Goal: Task Accomplishment & Management: Manage account settings

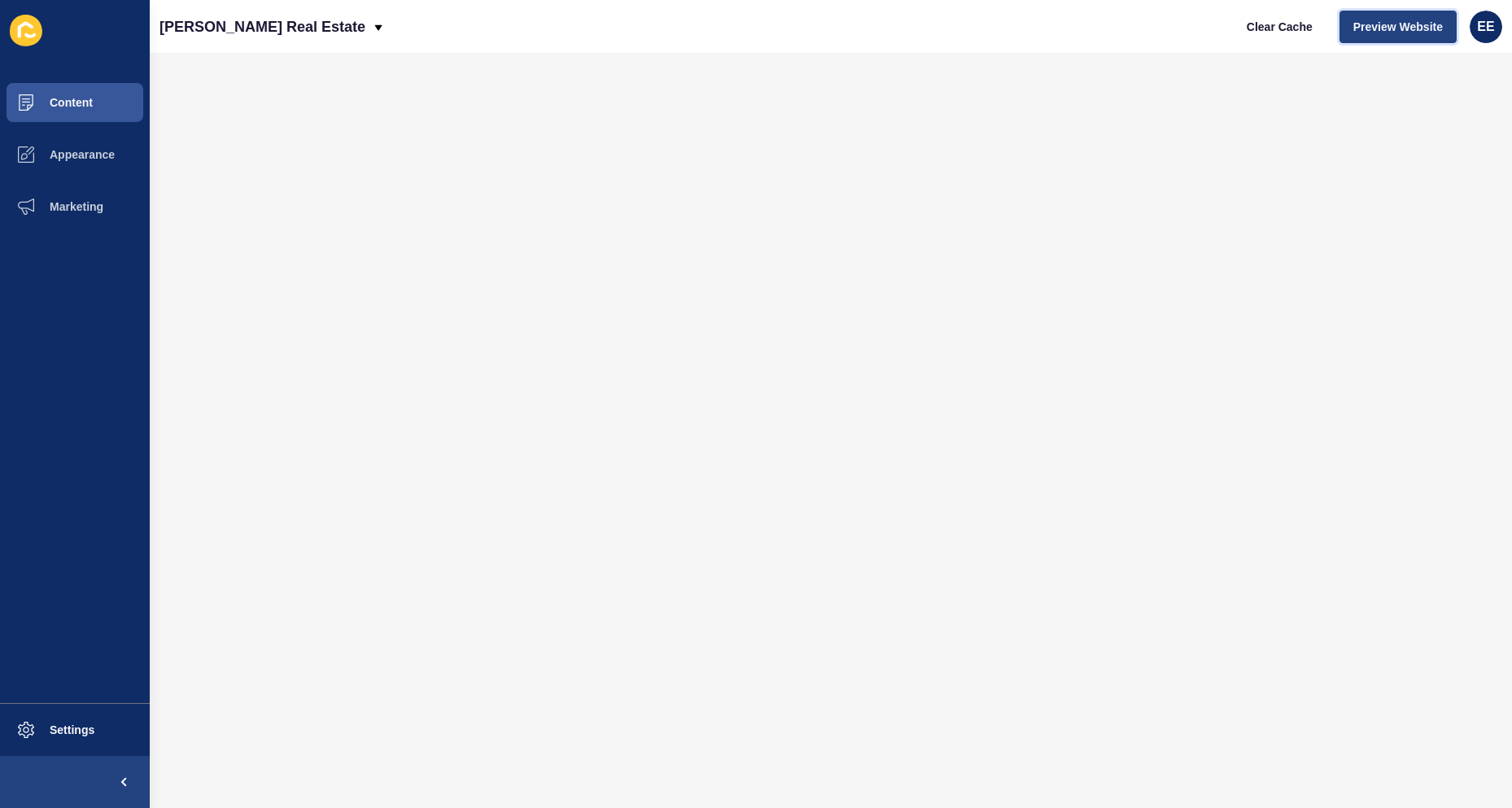
click at [1380, 28] on span "Preview Website" at bounding box center [1398, 26] width 90 height 16
drag, startPoint x: 71, startPoint y: 109, endPoint x: 54, endPoint y: 110, distance: 17.0
click at [66, 109] on span "Content" at bounding box center [45, 103] width 95 height 13
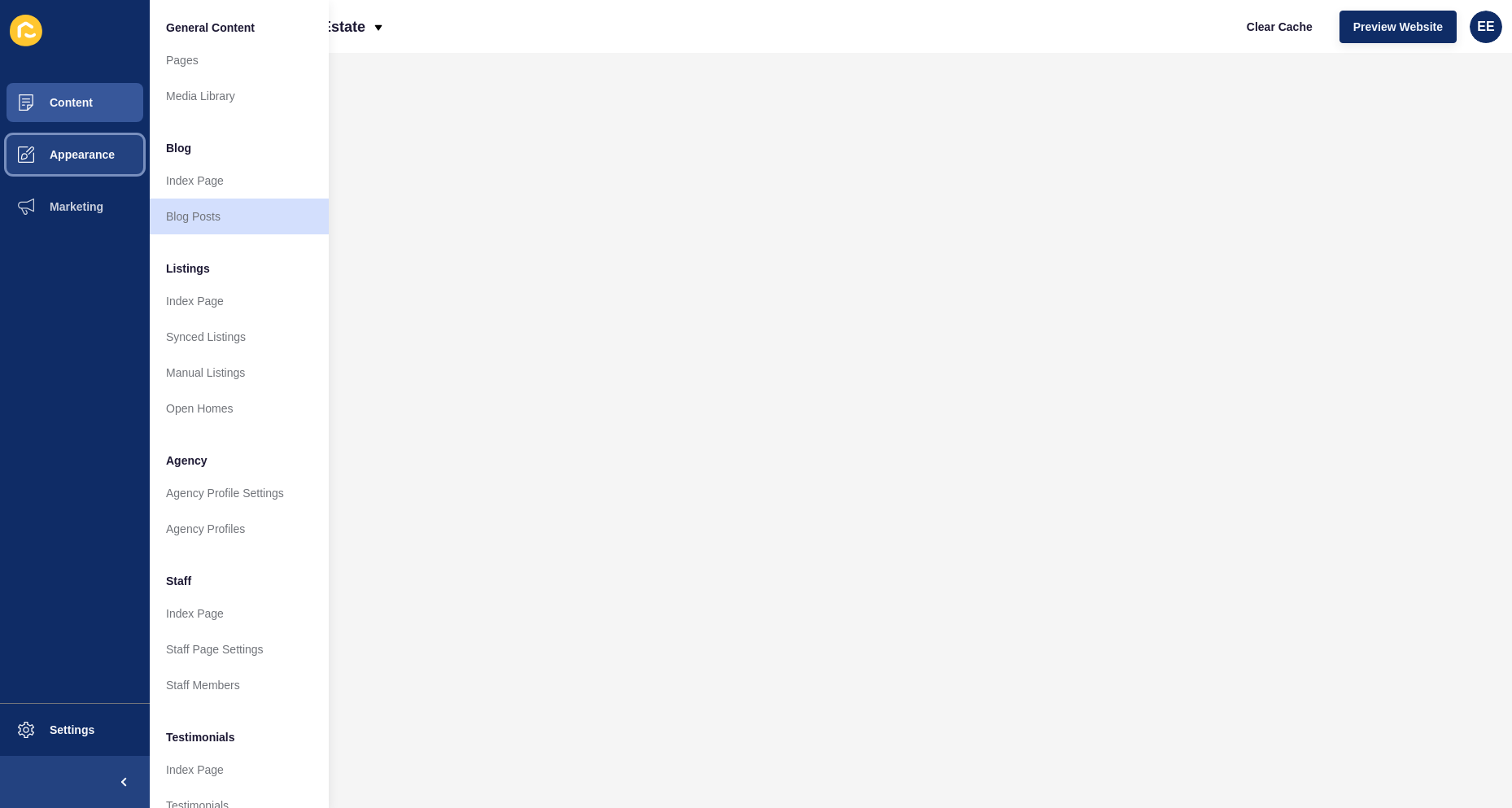
drag, startPoint x: 79, startPoint y: 164, endPoint x: 127, endPoint y: 152, distance: 49.5
click at [83, 152] on button "Appearance" at bounding box center [75, 154] width 150 height 52
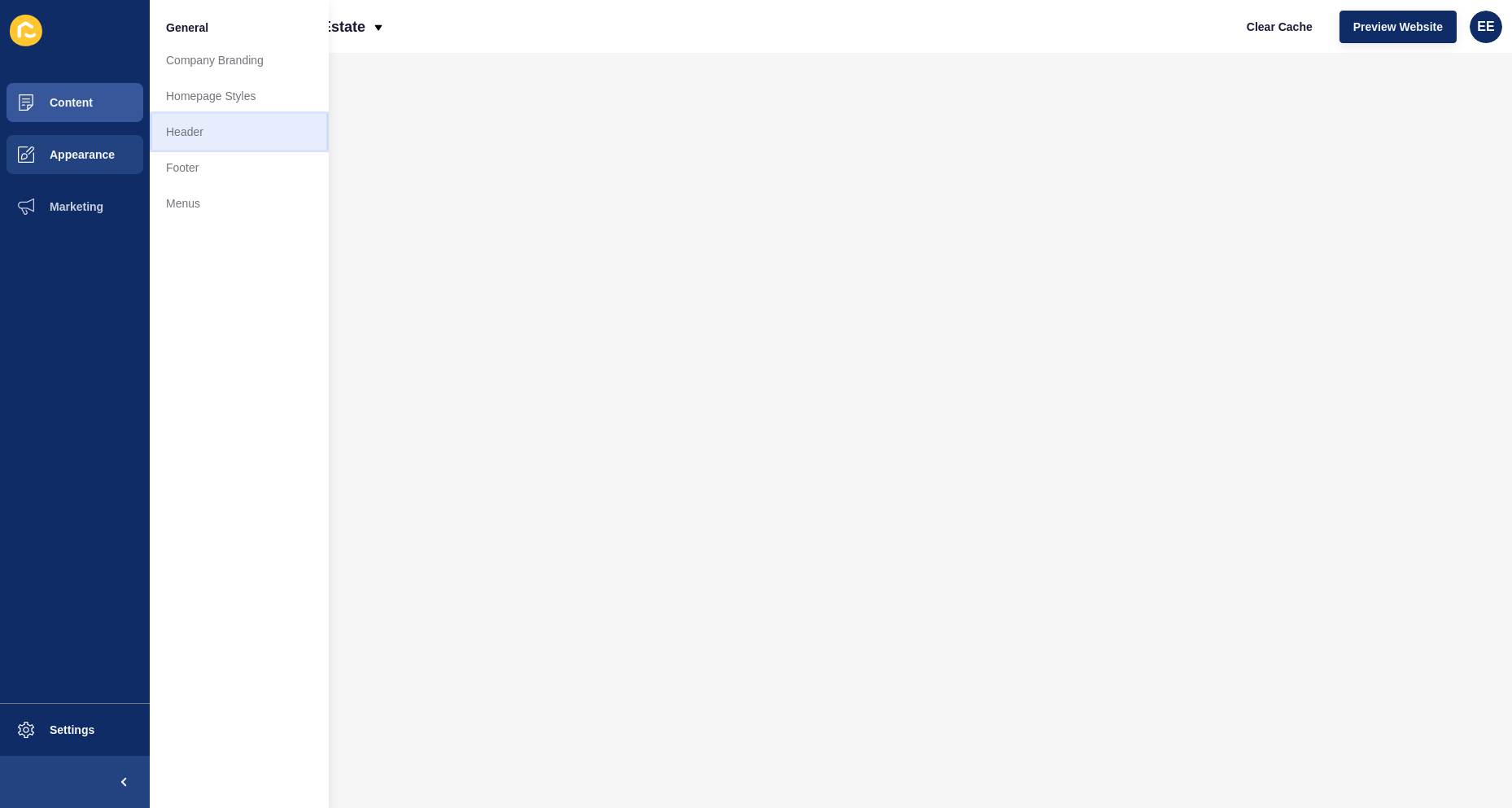
click at [212, 133] on link "Header" at bounding box center [238, 132] width 179 height 36
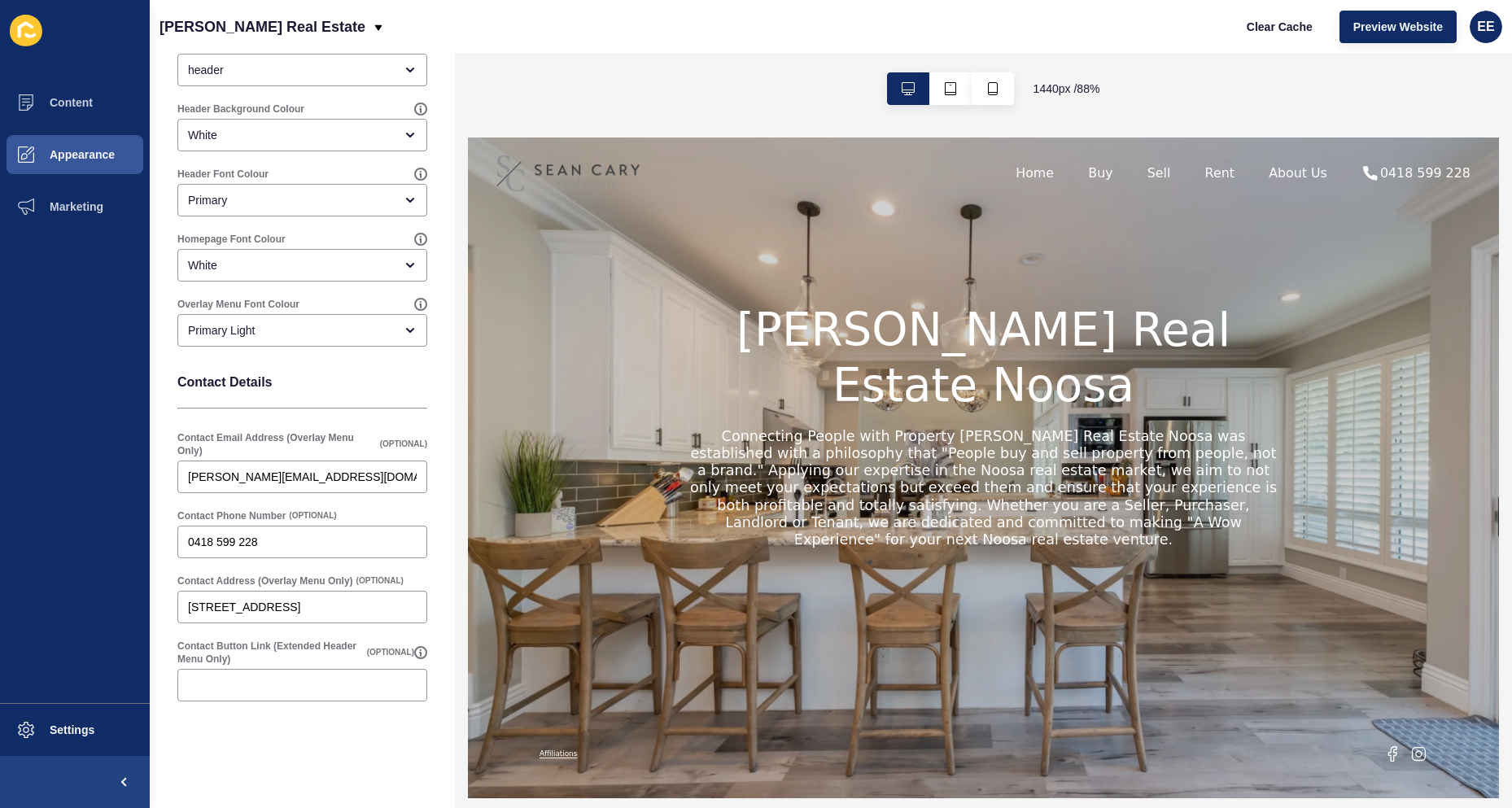
scroll to position [152, 0]
click at [1189, 175] on link "Buy" at bounding box center [1187, 178] width 28 height 20
click at [57, 153] on span "Appearance" at bounding box center [55, 154] width 117 height 13
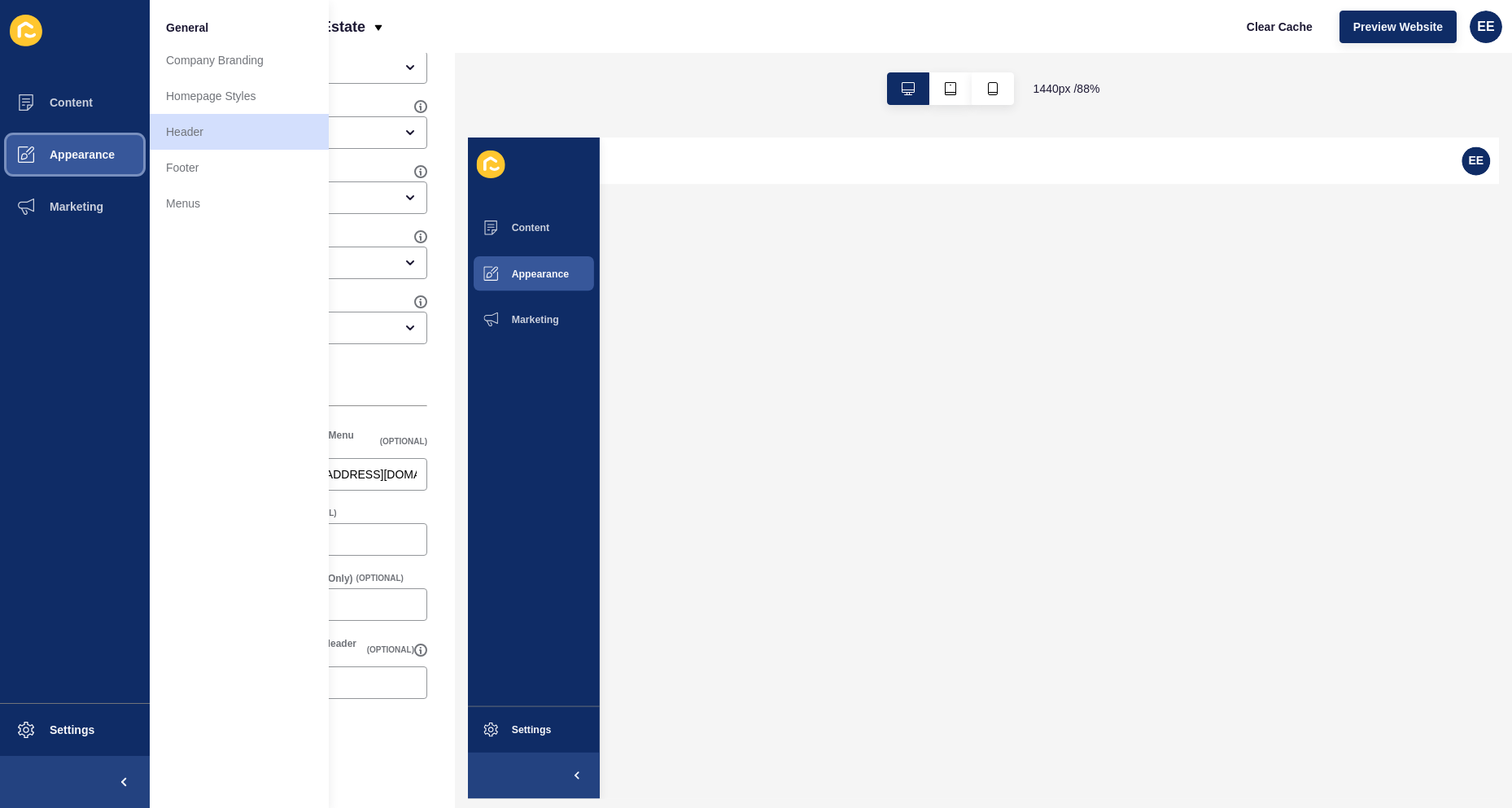
scroll to position [0, 0]
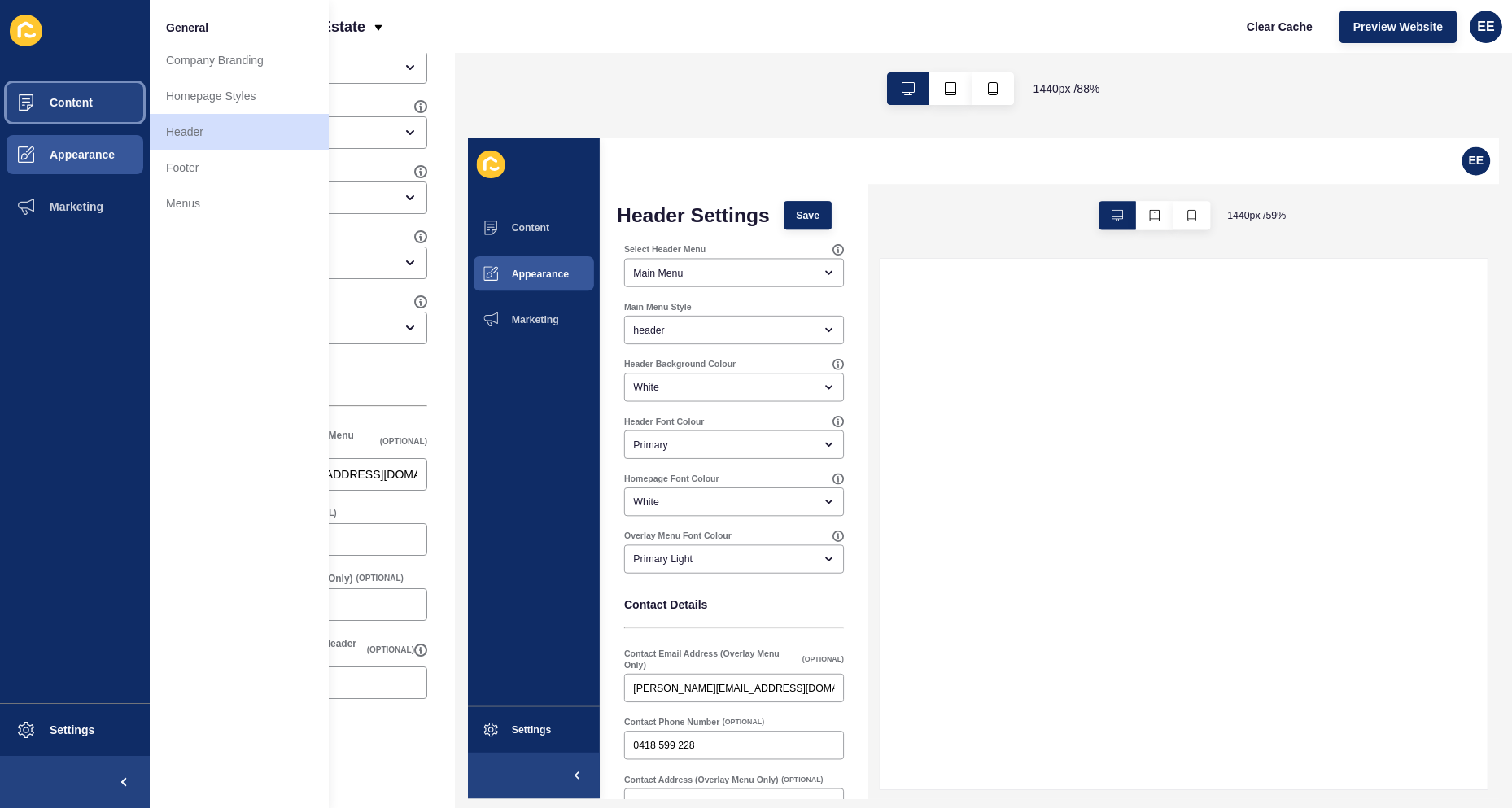
click at [78, 104] on span "Content" at bounding box center [45, 103] width 95 height 13
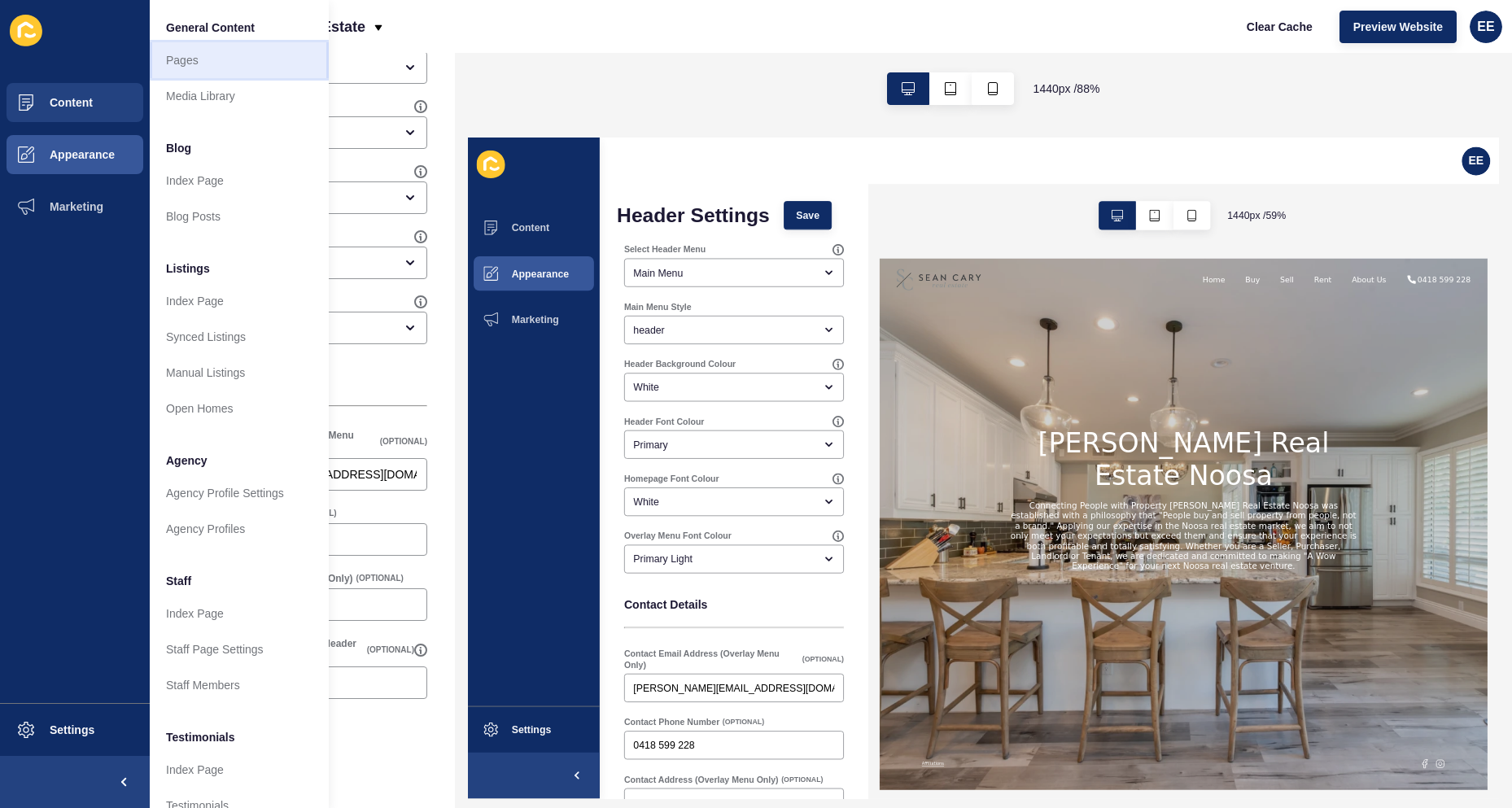
click at [200, 61] on link "Pages" at bounding box center [238, 60] width 179 height 36
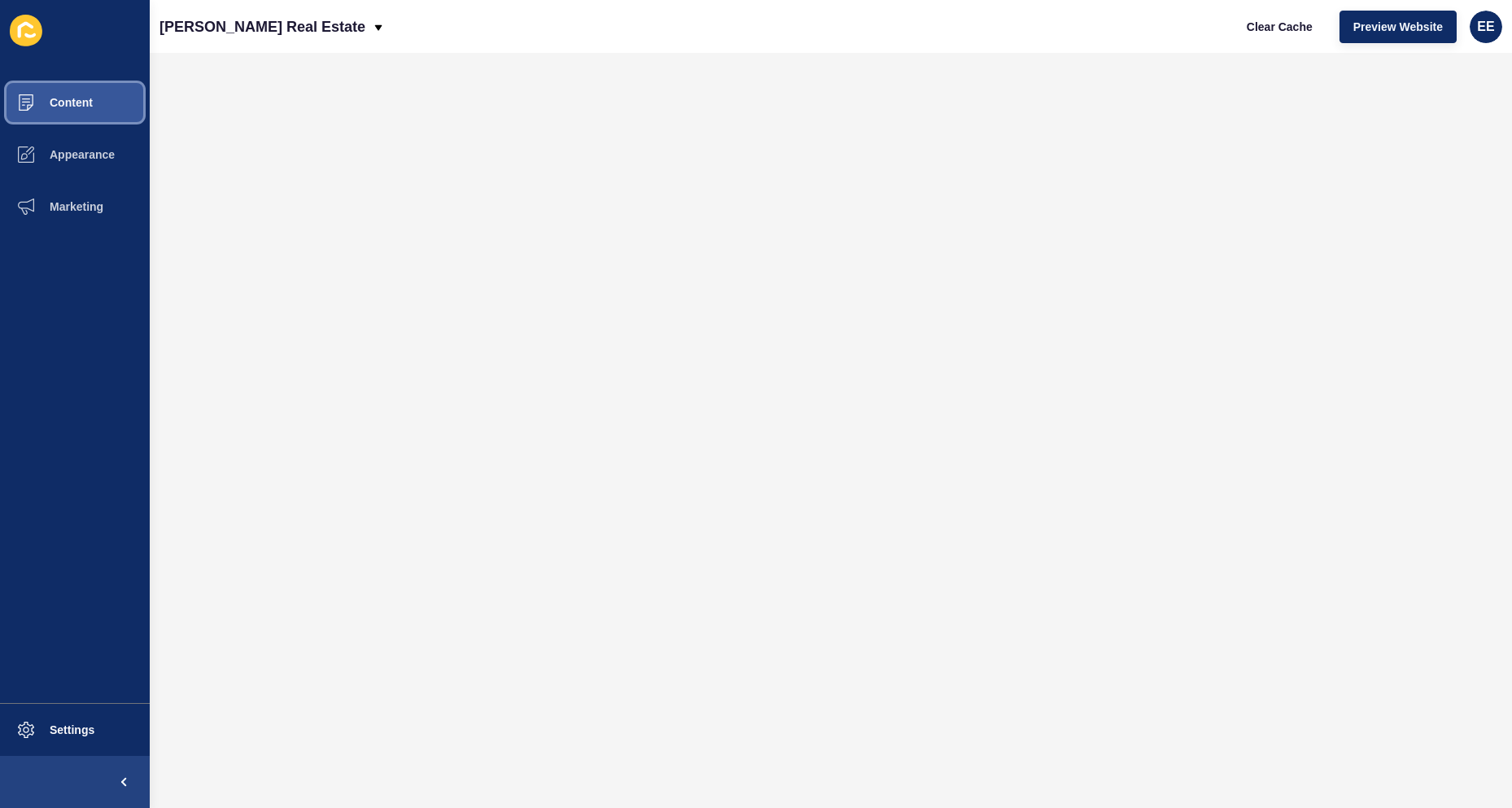
drag, startPoint x: 60, startPoint y: 101, endPoint x: 71, endPoint y: 97, distance: 11.7
click at [60, 101] on span "Content" at bounding box center [45, 103] width 95 height 13
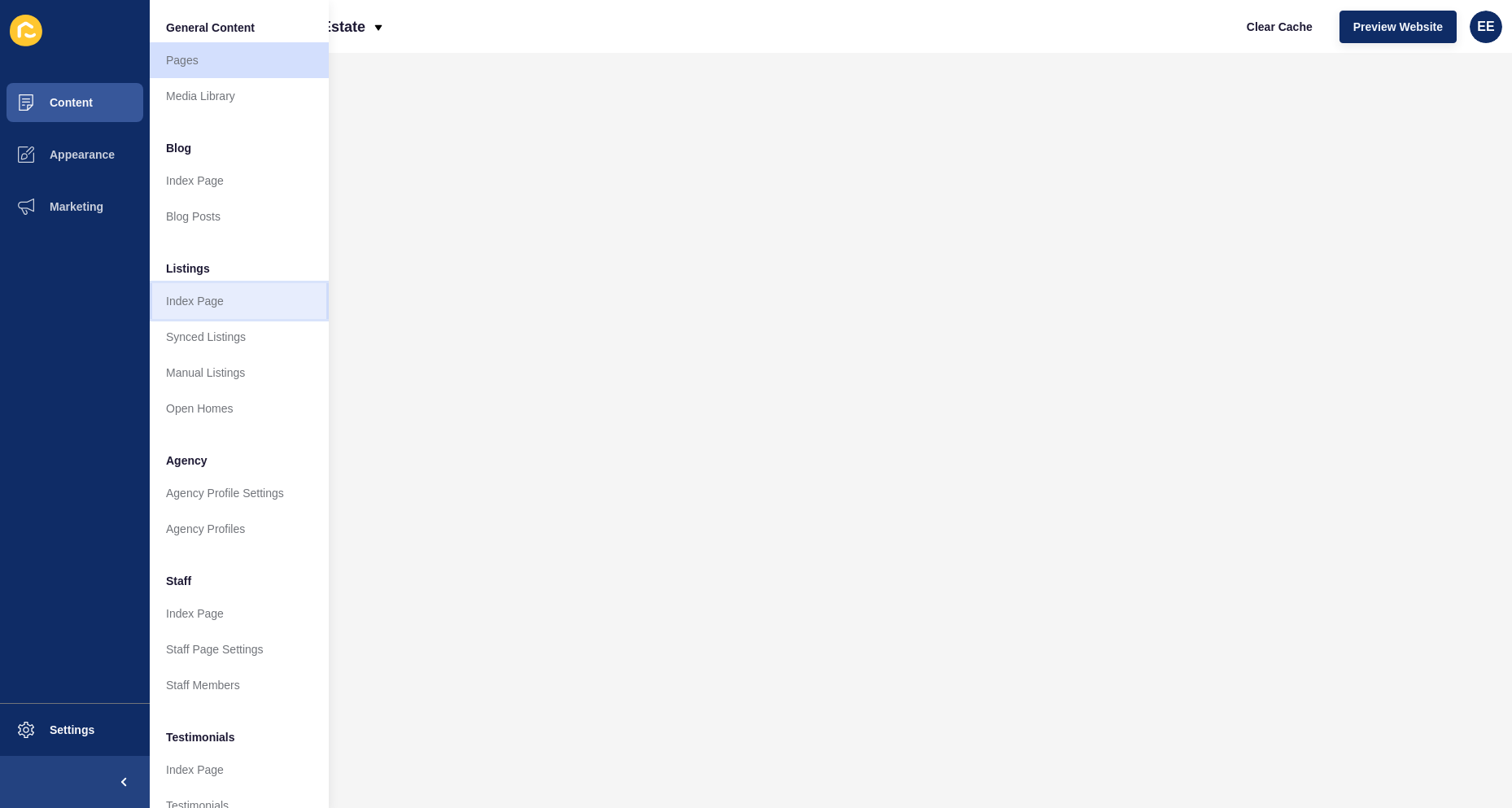
click at [207, 300] on link "Index Page" at bounding box center [238, 301] width 179 height 36
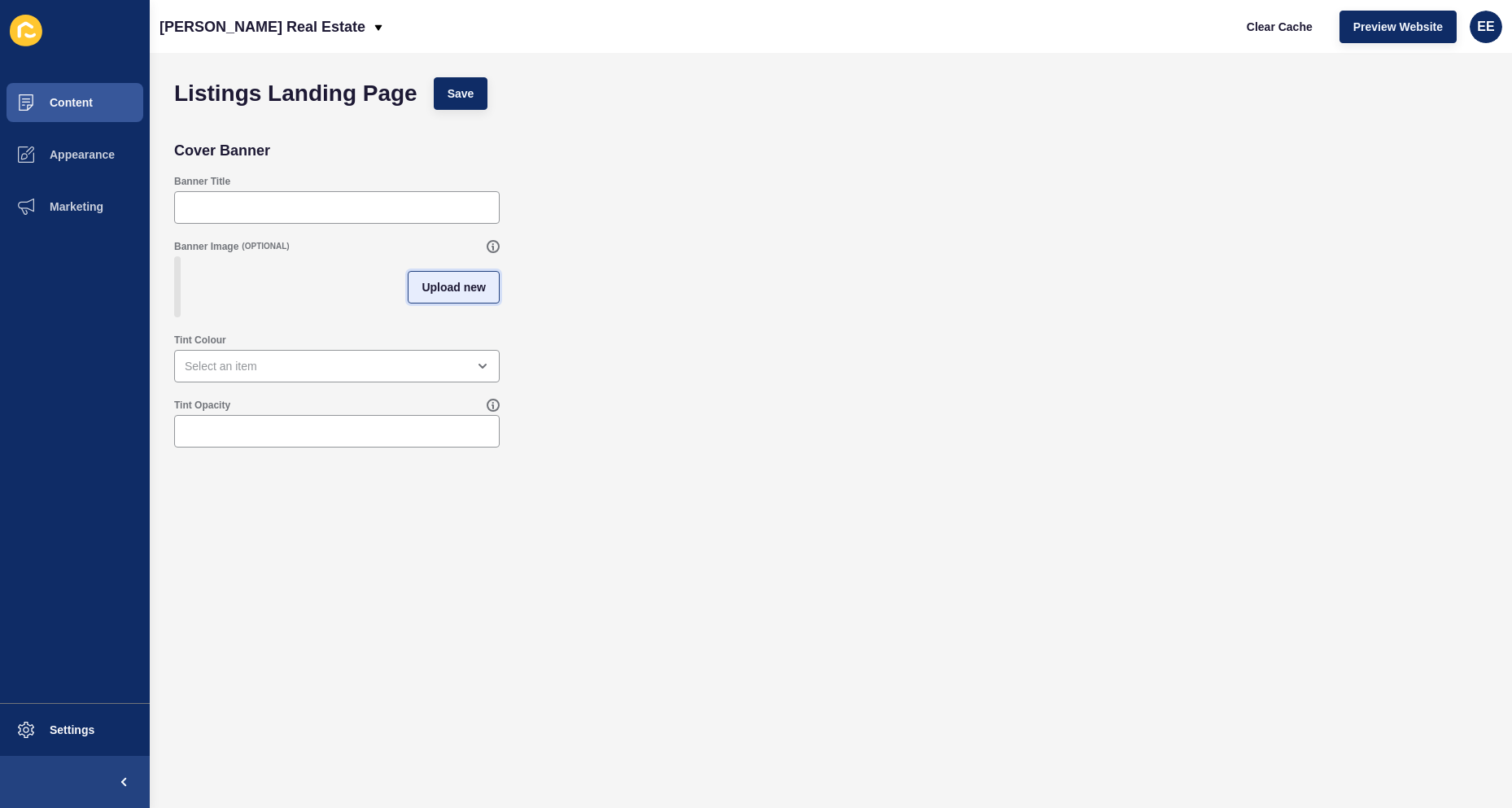
click at [453, 279] on button "Upload new" at bounding box center [454, 287] width 92 height 33
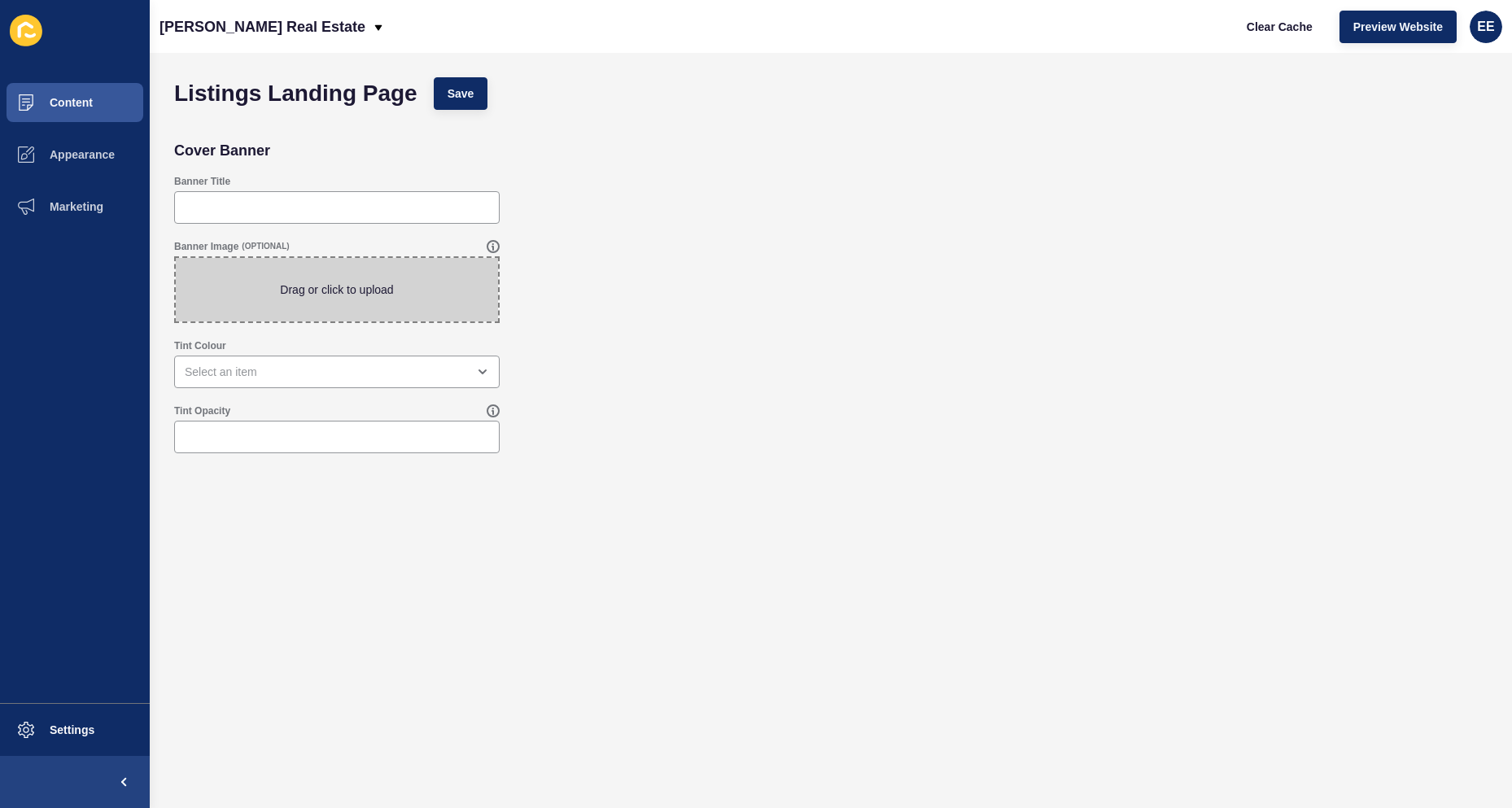
click at [396, 284] on span at bounding box center [337, 290] width 323 height 64
click at [176, 258] on input "Drag or click to upload" at bounding box center [176, 258] width 0 height 0
type input "C:\fakepath\houserange.jpg"
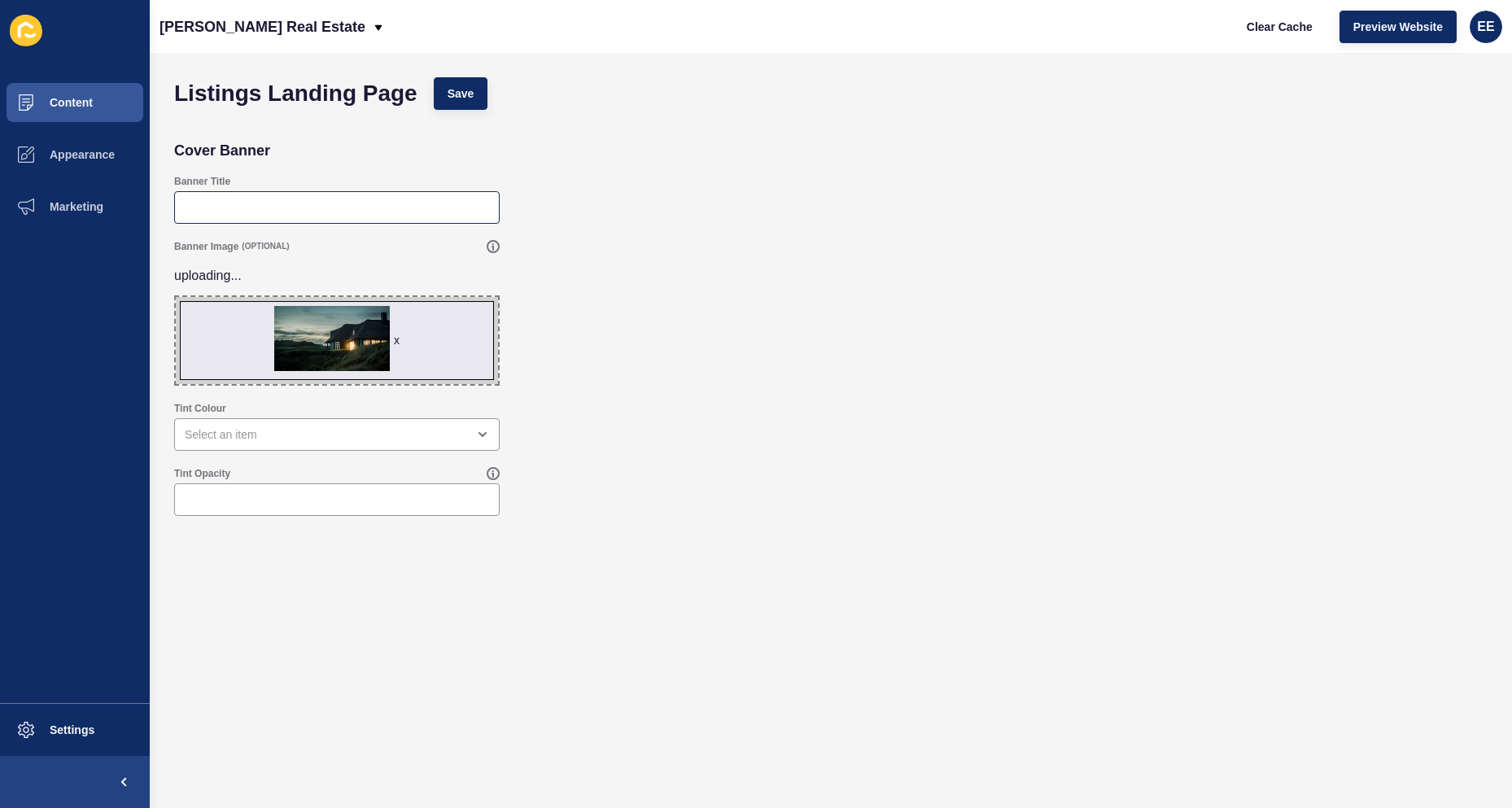
drag, startPoint x: 847, startPoint y: 448, endPoint x: 448, endPoint y: 216, distance: 461.5
click at [847, 447] on div "Tint Colour" at bounding box center [831, 426] width 1330 height 65
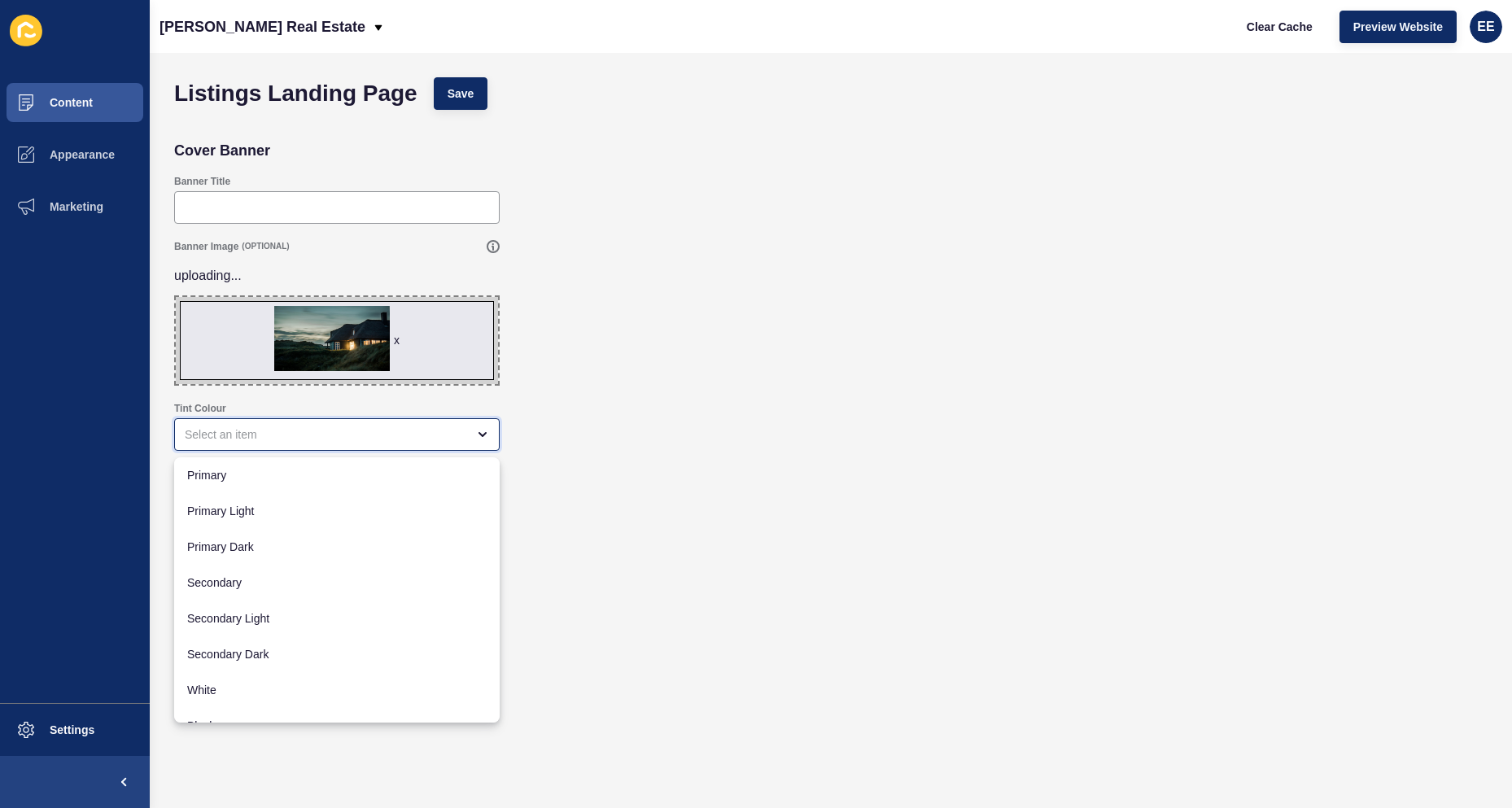
click at [362, 441] on div "close menu" at bounding box center [325, 434] width 281 height 16
click at [569, 365] on form "Listings Landing Page Save Cover Banner Banner Title Banner Image (OPTIONAL) up…" at bounding box center [831, 397] width 1330 height 657
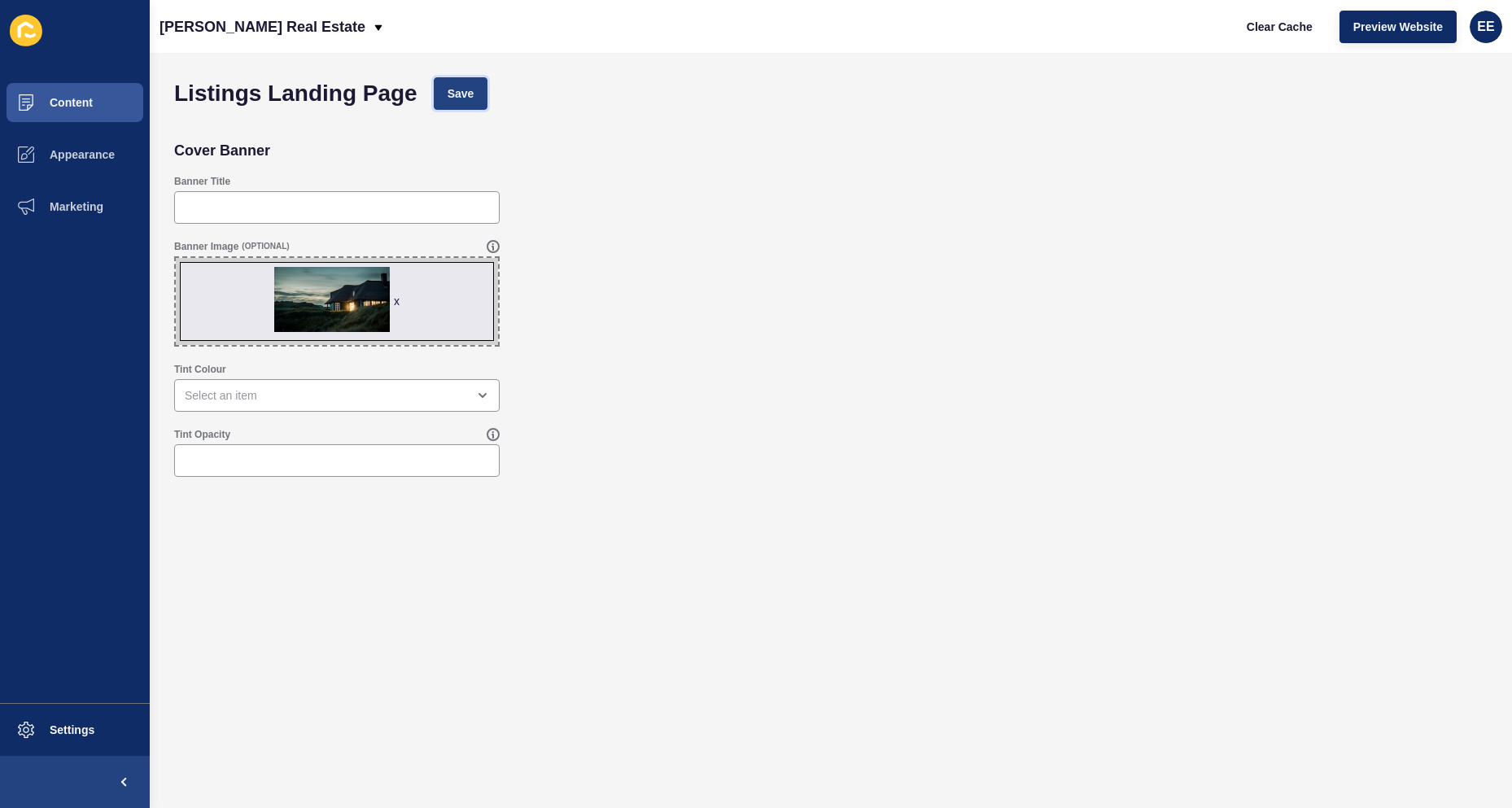
click at [487, 85] on button "Save" at bounding box center [461, 94] width 54 height 33
click at [81, 103] on span "Content" at bounding box center [45, 103] width 95 height 13
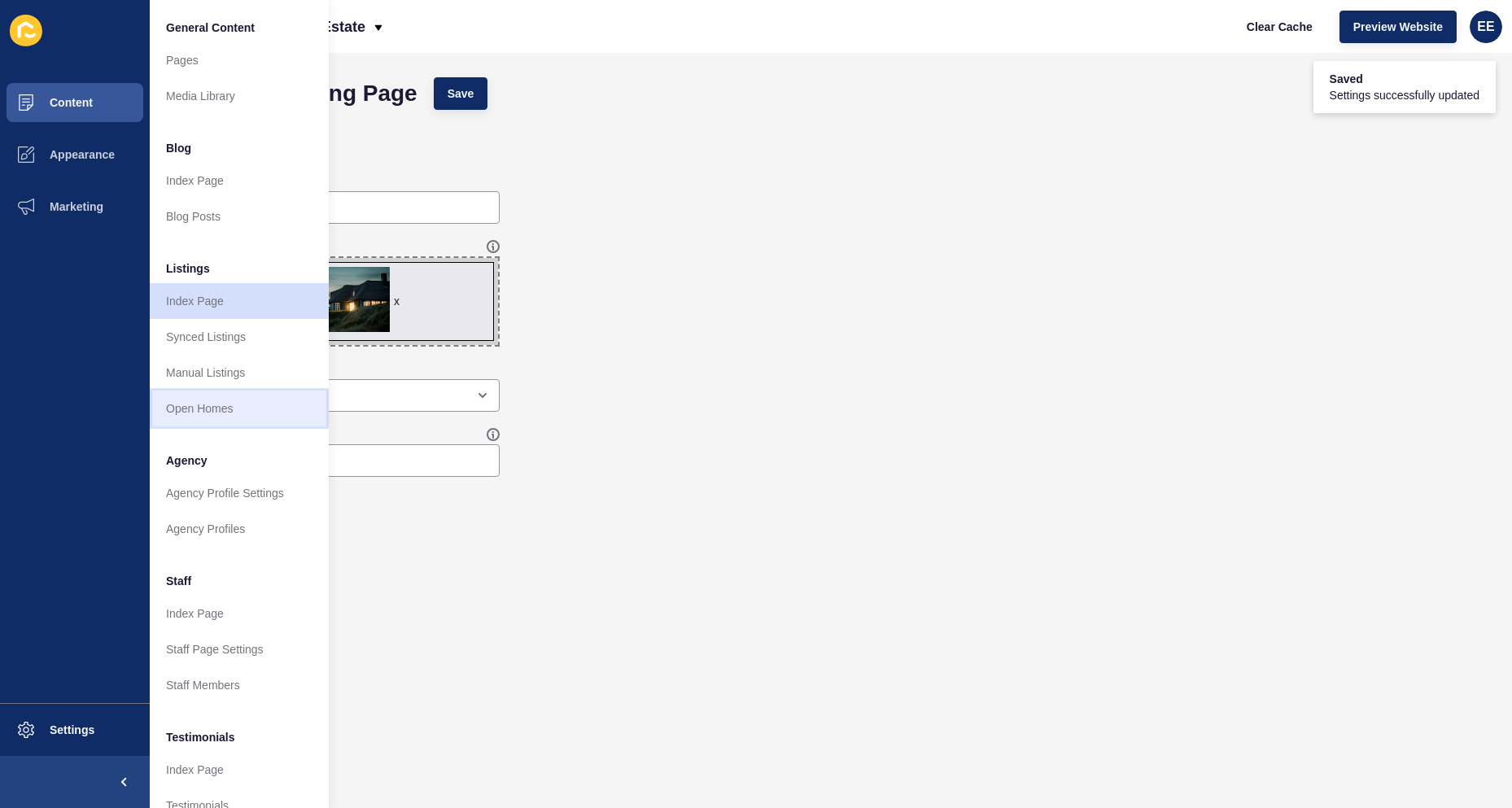
click at [211, 410] on link "Open Homes" at bounding box center [238, 409] width 179 height 36
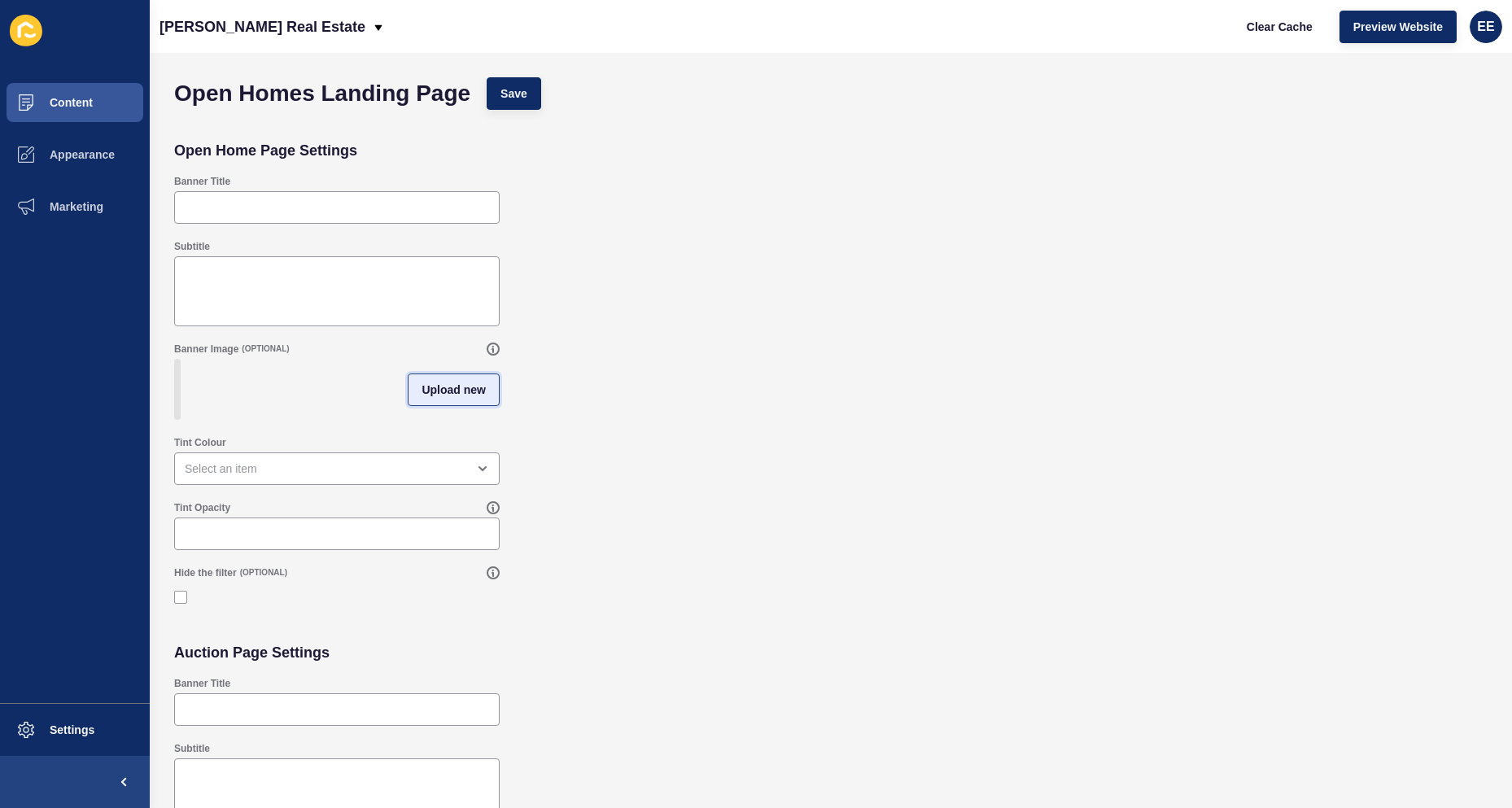
click at [421, 382] on button "Upload new" at bounding box center [454, 389] width 92 height 33
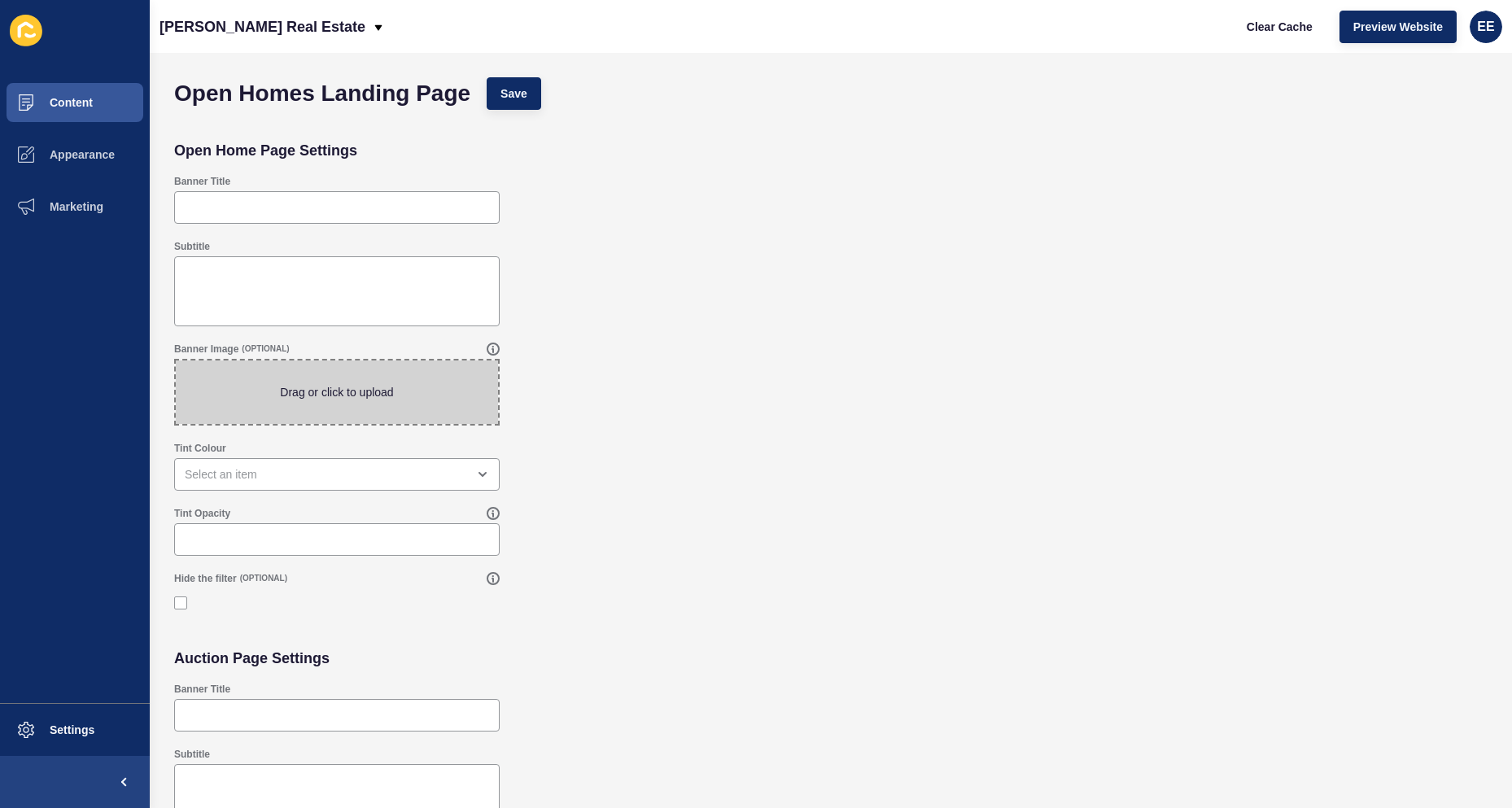
click at [319, 380] on span at bounding box center [337, 392] width 323 height 64
click at [176, 360] on input "Drag or click to upload" at bounding box center [176, 360] width 0 height 0
type input "C:\fakepath\houserange.jpg"
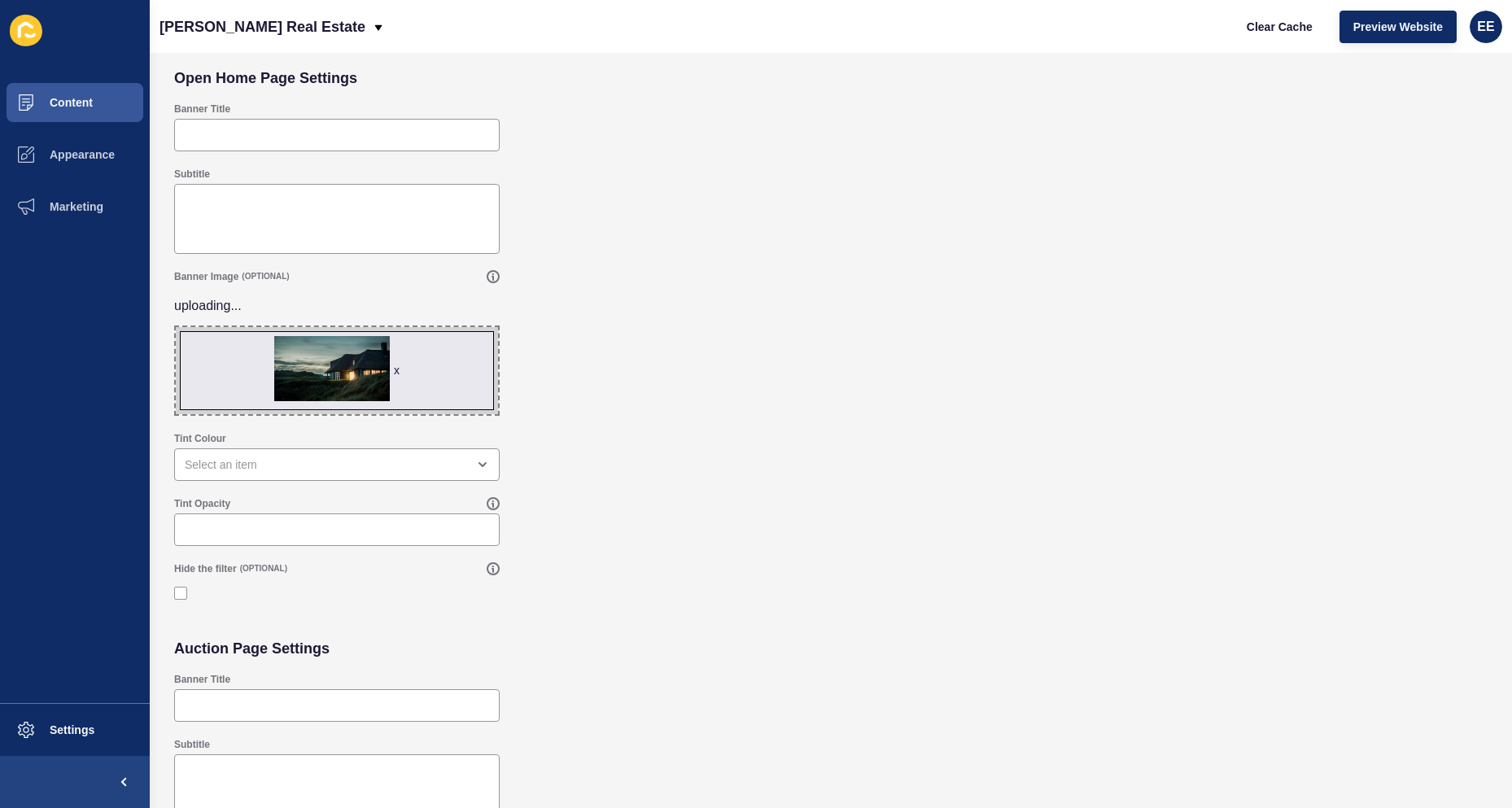
scroll to position [325, 0]
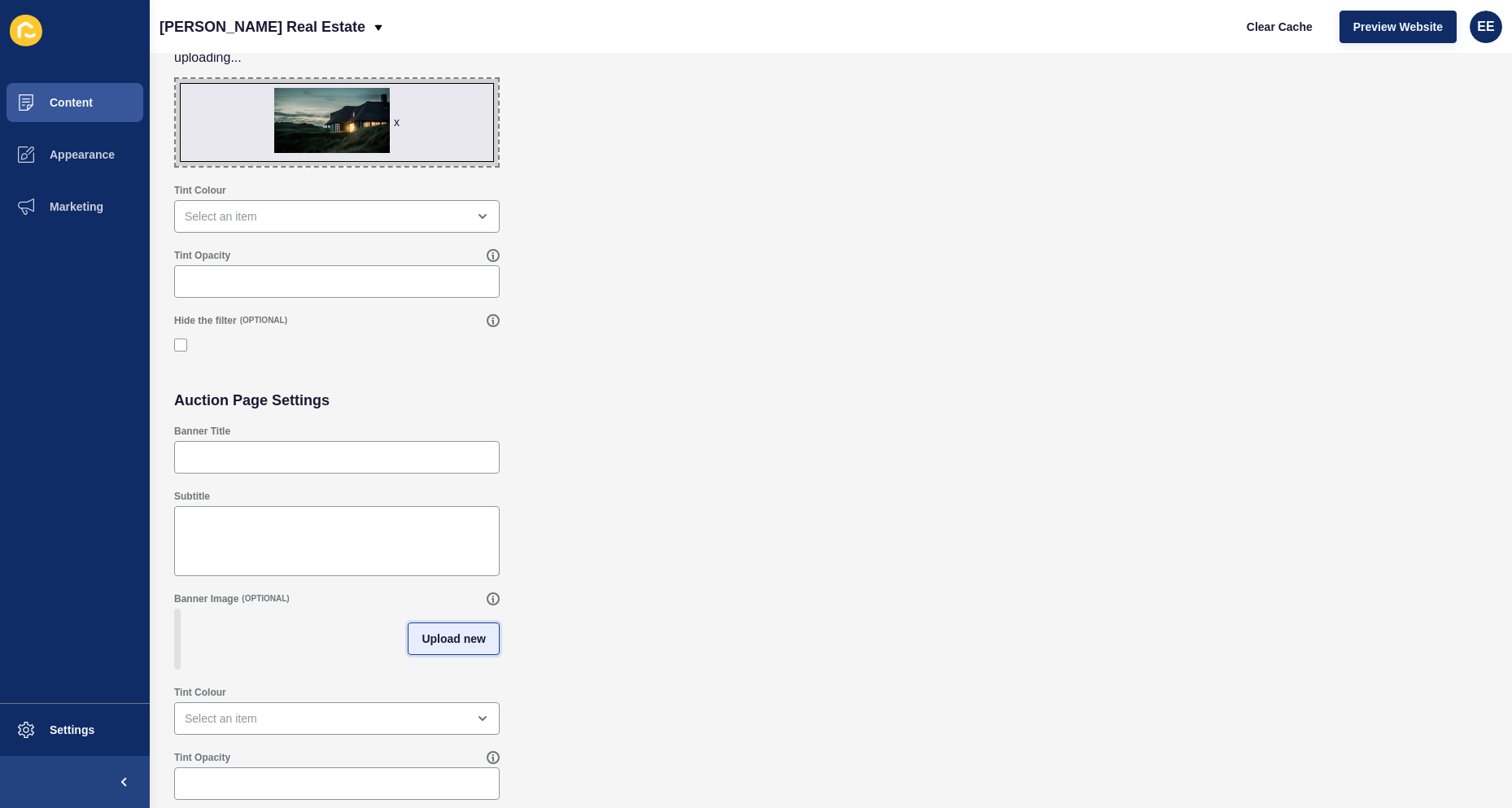
click at [491, 643] on button "Upload new" at bounding box center [454, 639] width 92 height 33
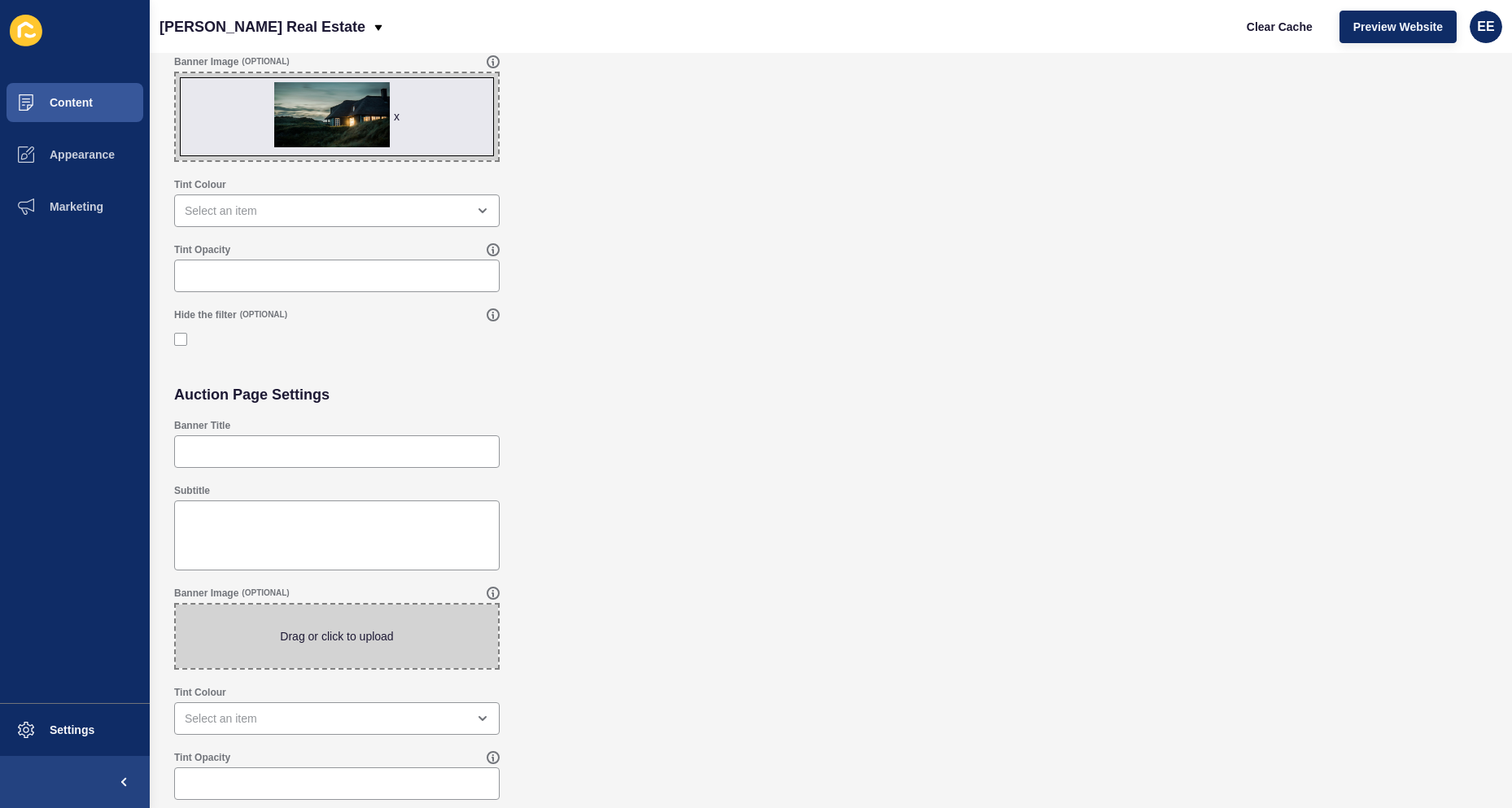
scroll to position [286, 0]
drag, startPoint x: 366, startPoint y: 642, endPoint x: 375, endPoint y: 641, distance: 9.1
click at [371, 642] on span at bounding box center [337, 637] width 323 height 64
click at [176, 605] on input "Drag or click to upload" at bounding box center [176, 605] width 0 height 0
type input "C:\fakepath\houserange.jpg"
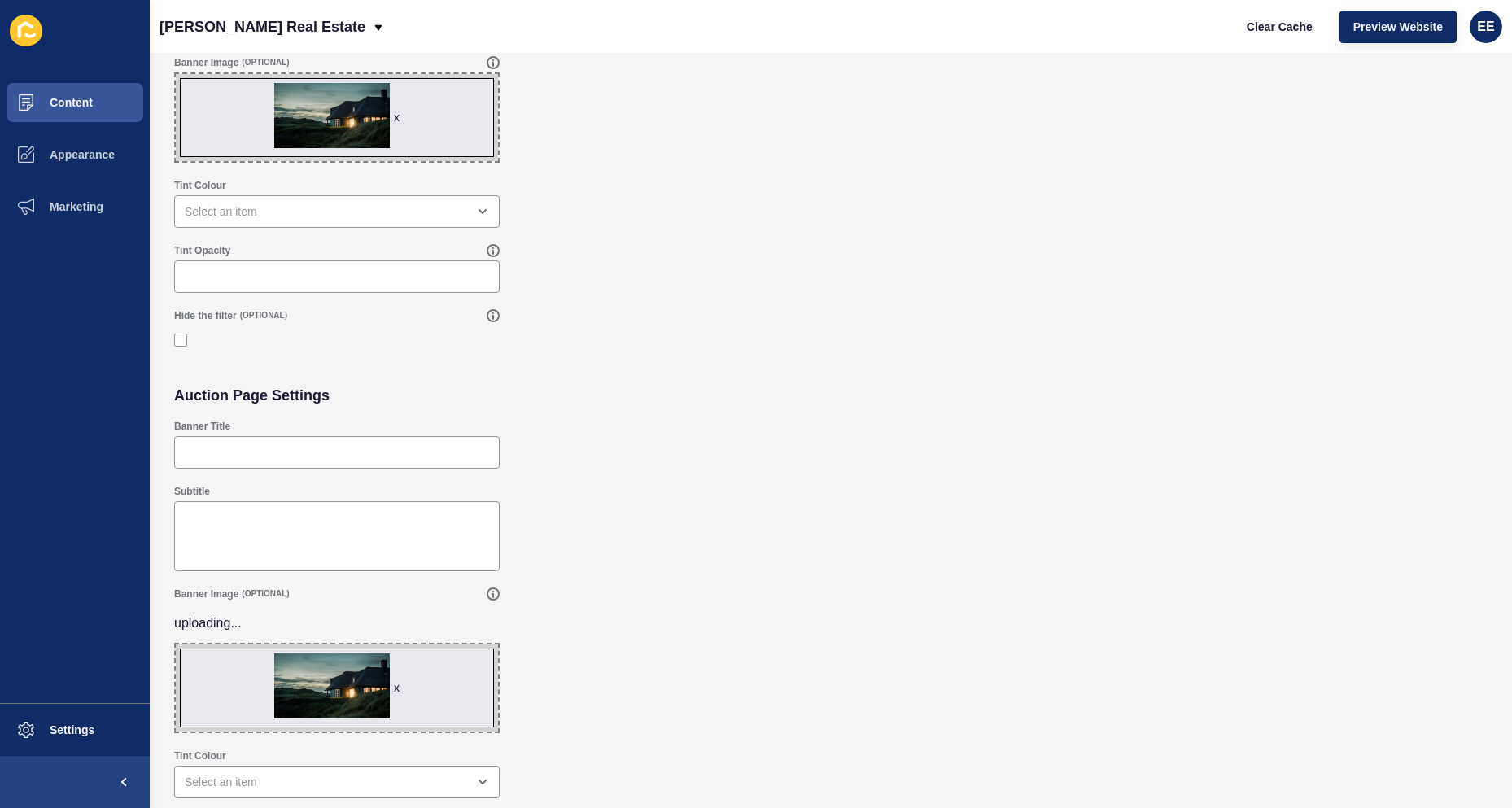
click at [760, 404] on div "Auction Page Settings" at bounding box center [831, 395] width 1330 height 33
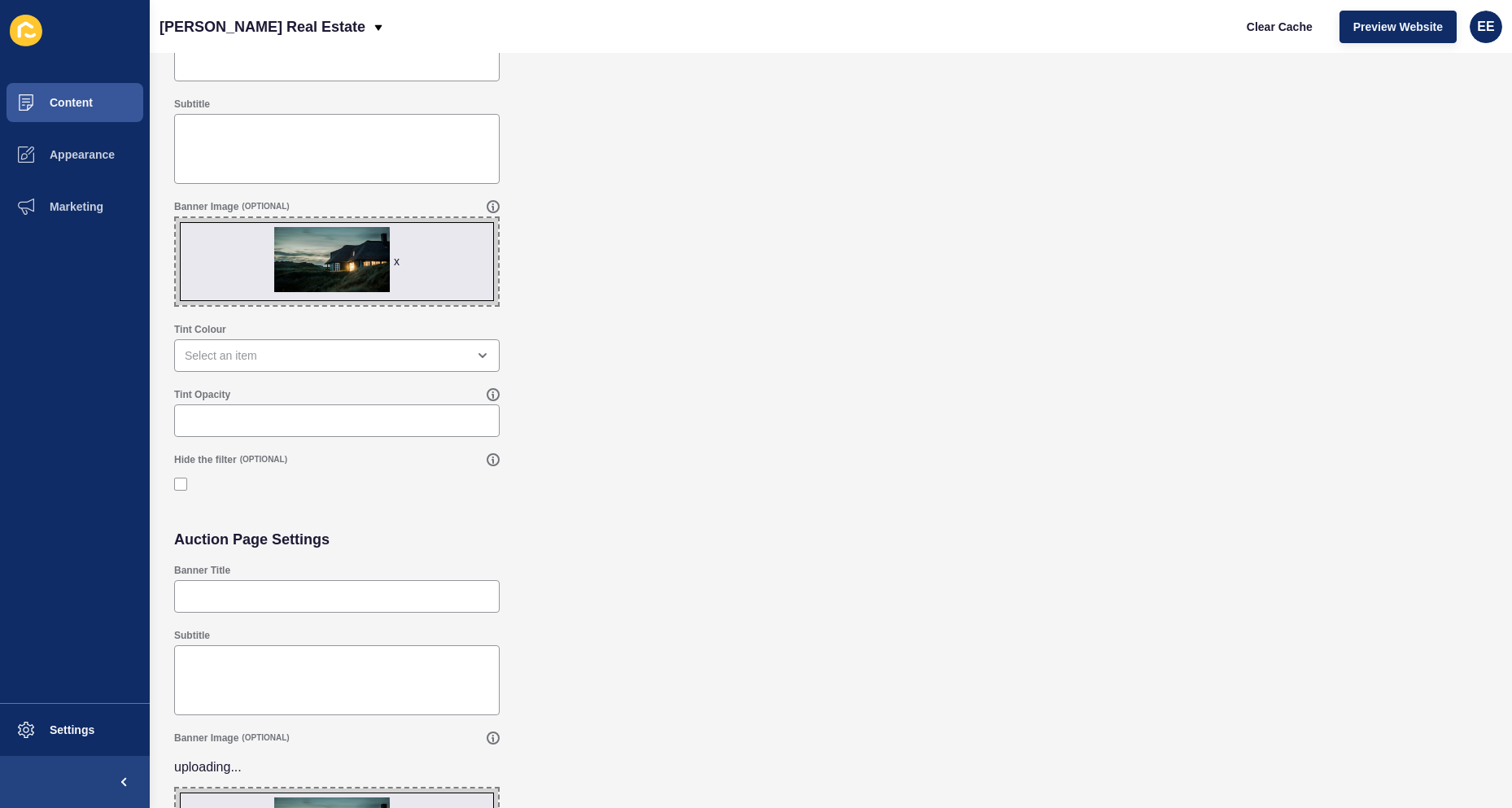
scroll to position [0, 0]
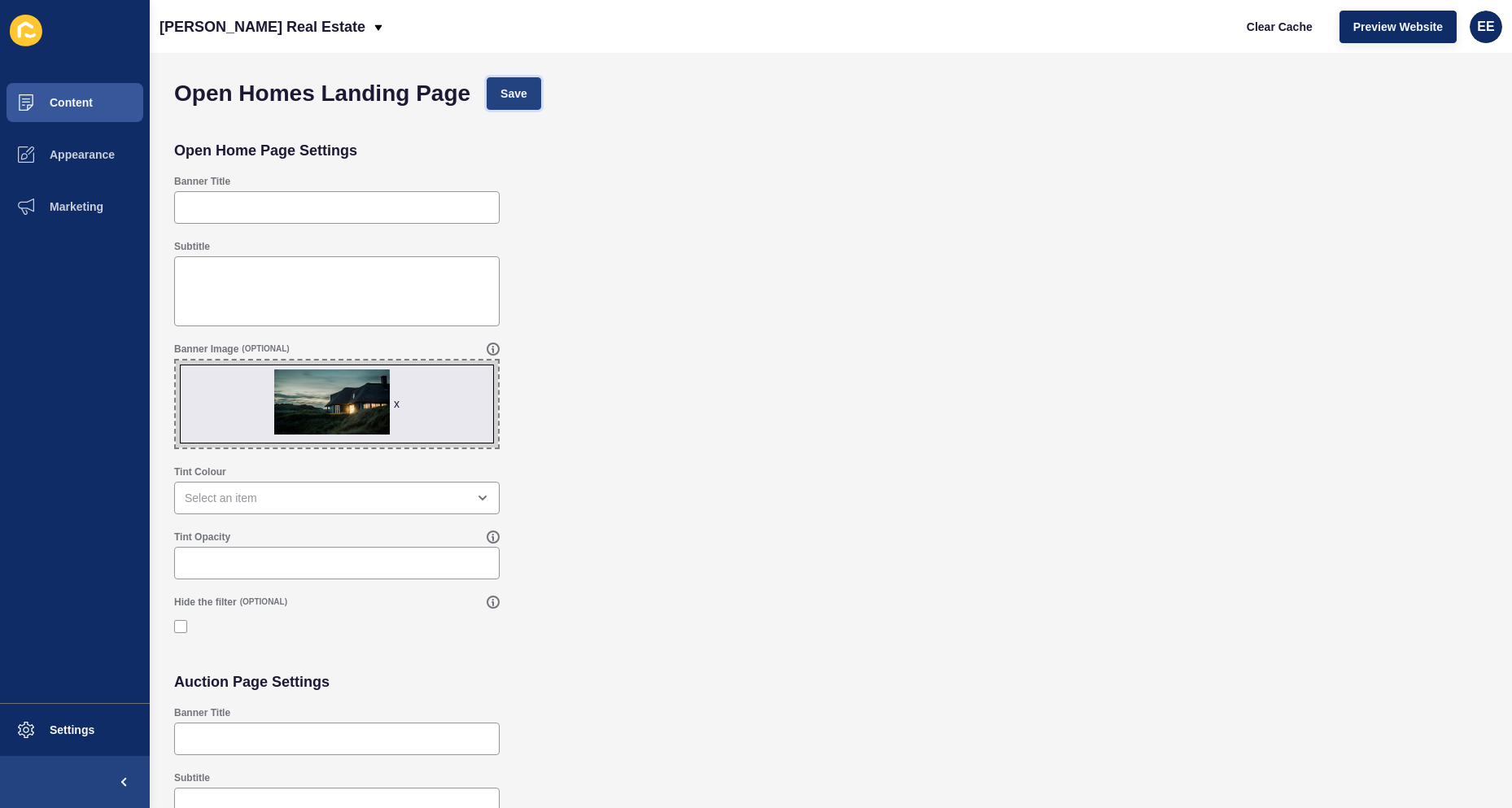
click at [506, 79] on button "Save" at bounding box center [513, 94] width 54 height 33
